Goal: Navigation & Orientation: Find specific page/section

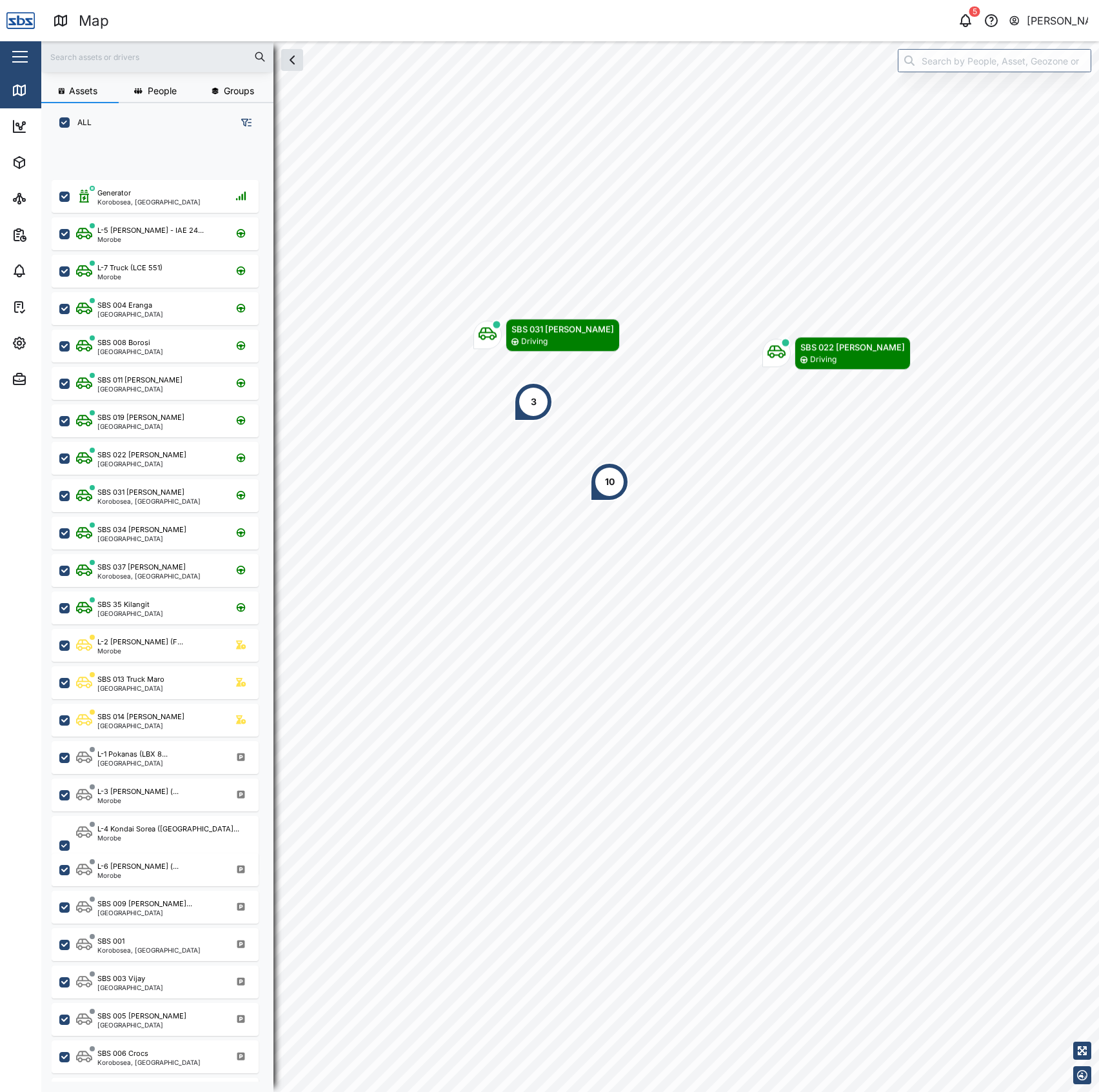
scroll to position [930, 199]
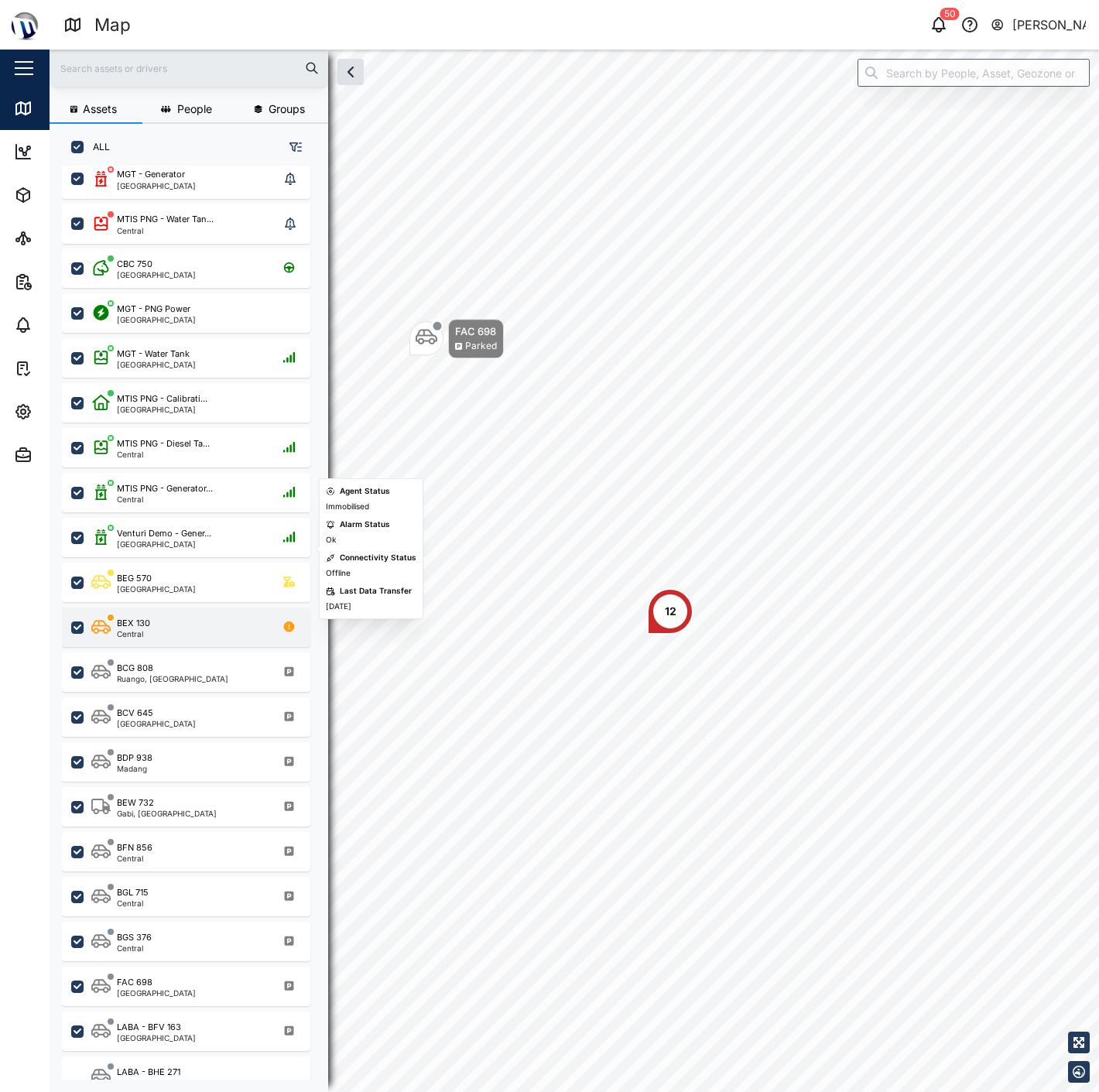
scroll to position [252, 0]
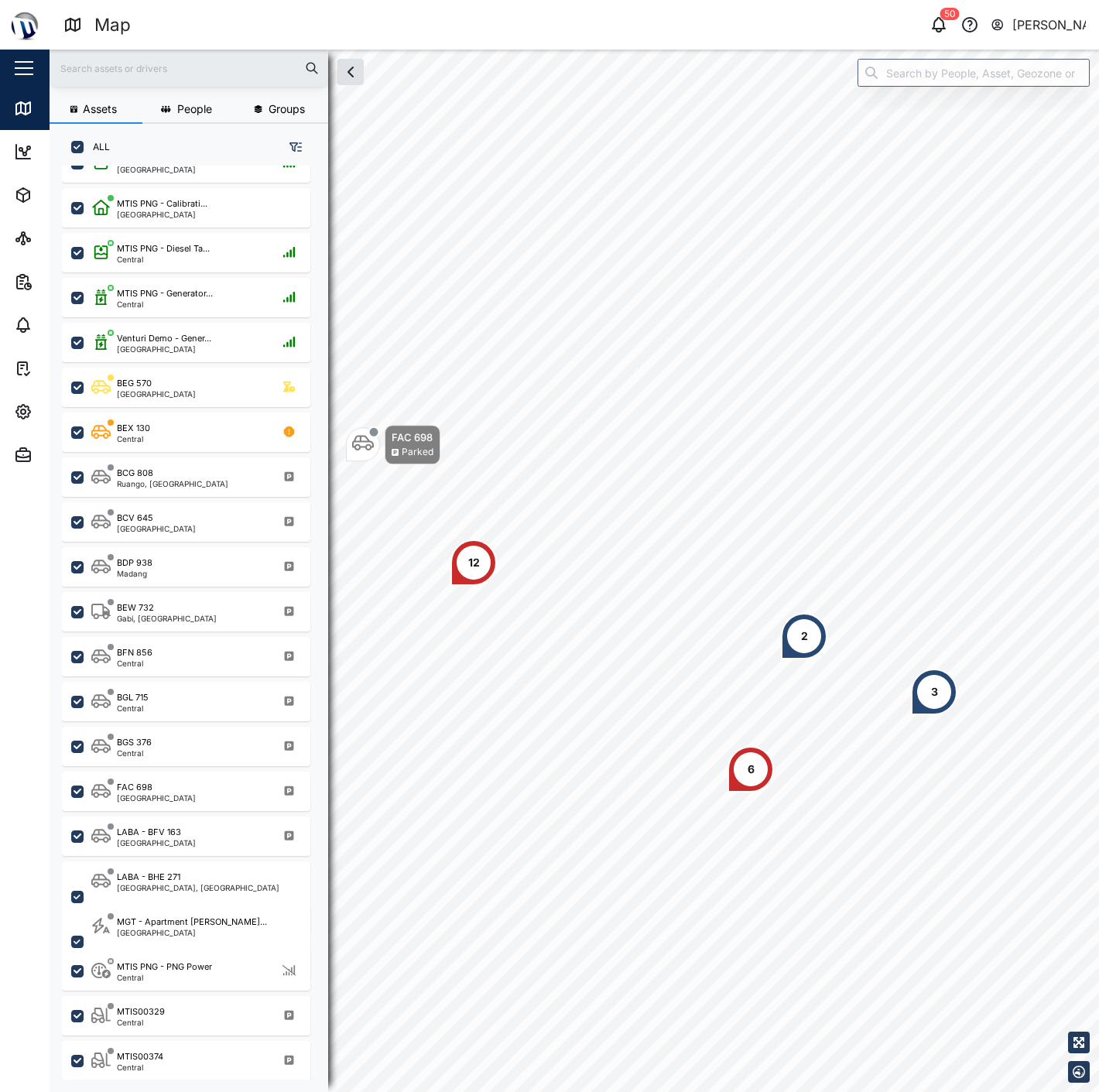
click at [801, 644] on div "2" at bounding box center [804, 636] width 7 height 17
click at [927, 687] on div "3" at bounding box center [934, 692] width 47 height 47
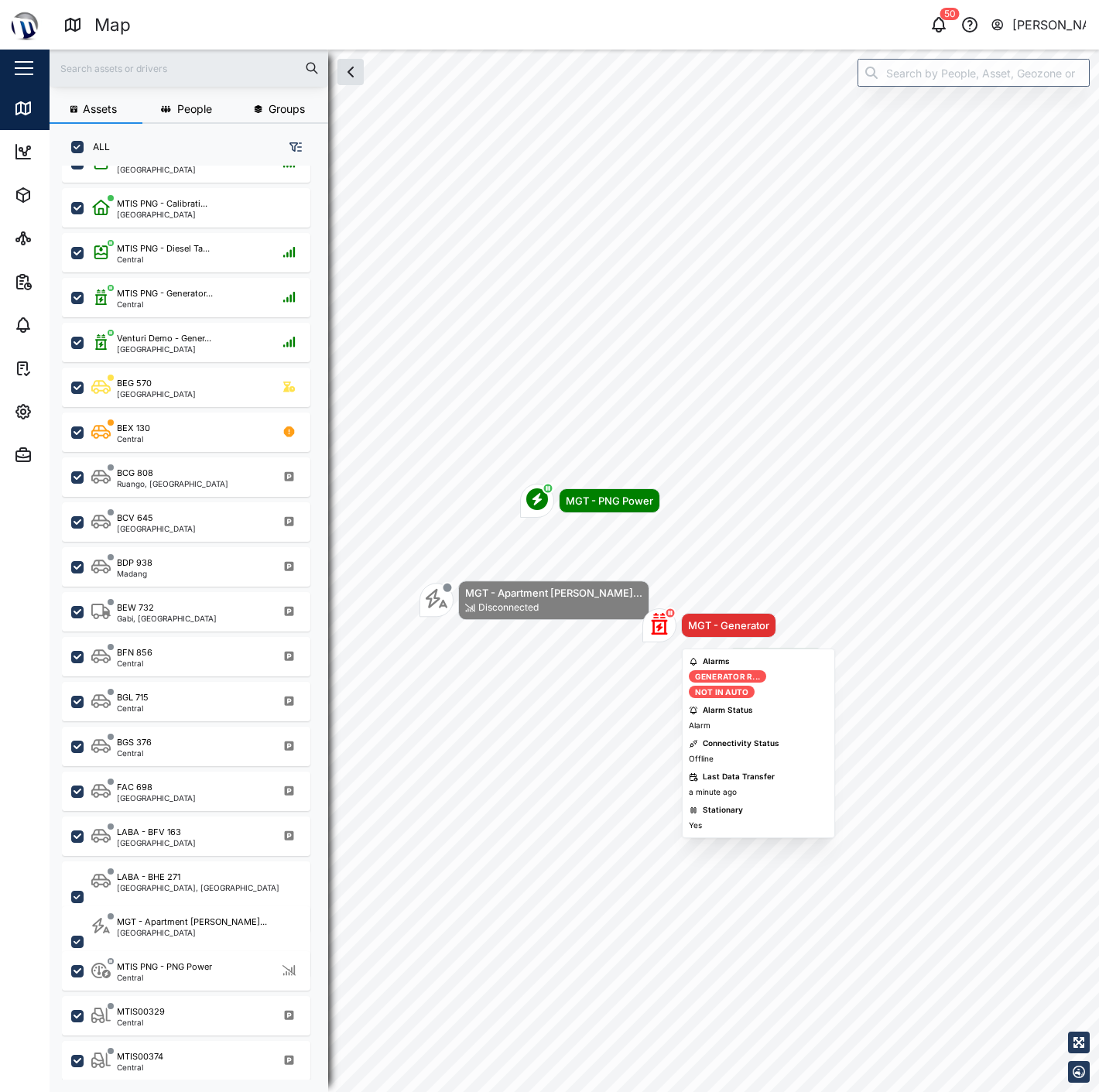
click at [697, 613] on div "MGT - Generator" at bounding box center [728, 626] width 95 height 25
